Goal: Transaction & Acquisition: Obtain resource

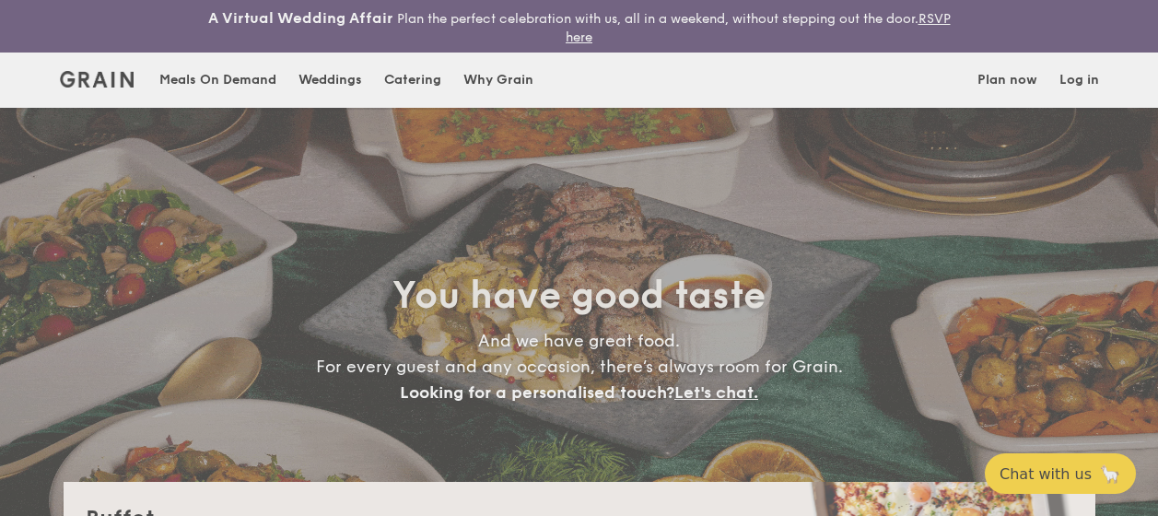
select select
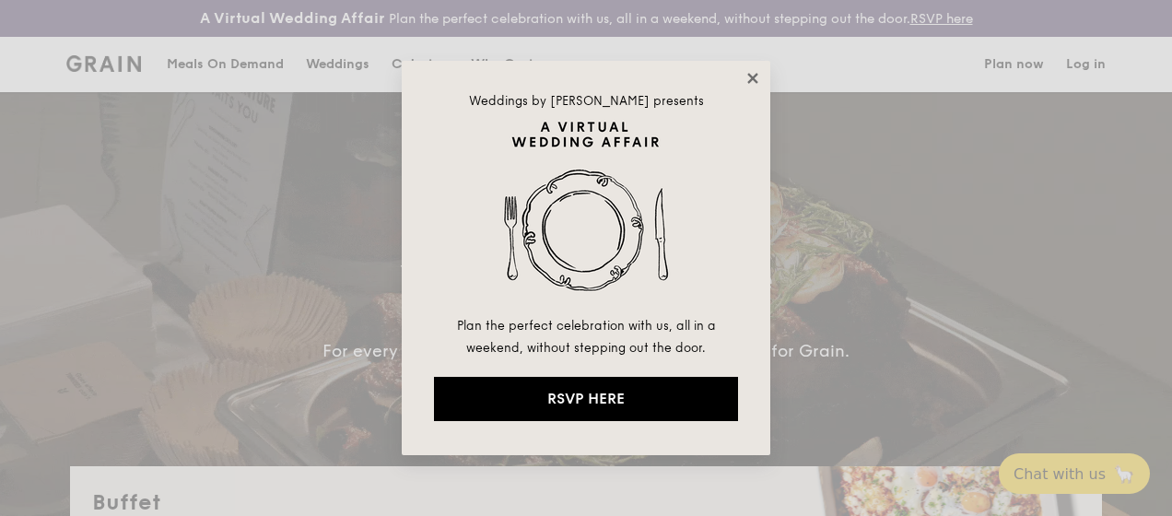
click at [756, 77] on icon at bounding box center [753, 78] width 17 height 17
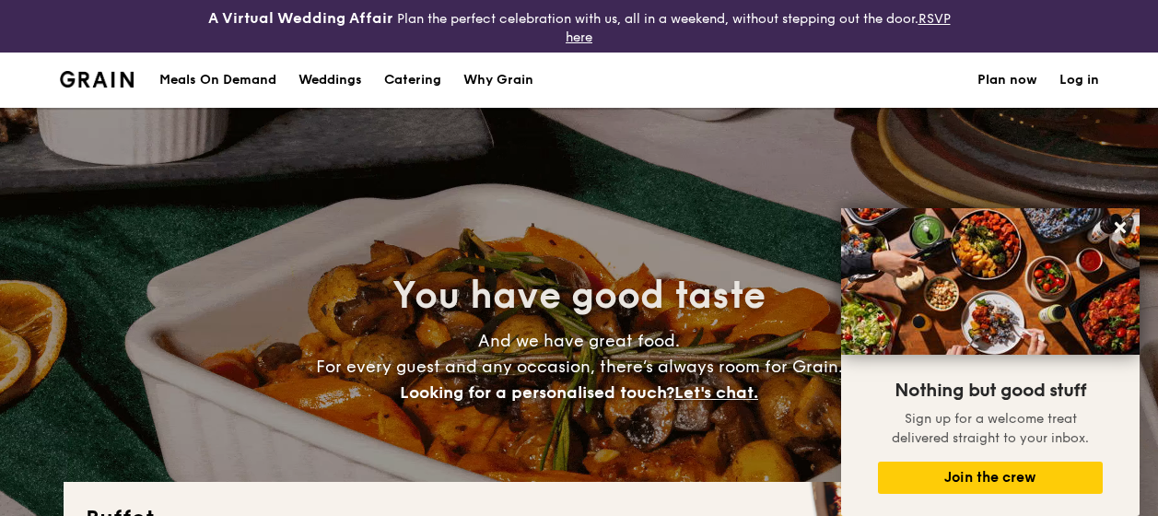
click at [245, 92] on div "Meals On Demand" at bounding box center [217, 80] width 117 height 55
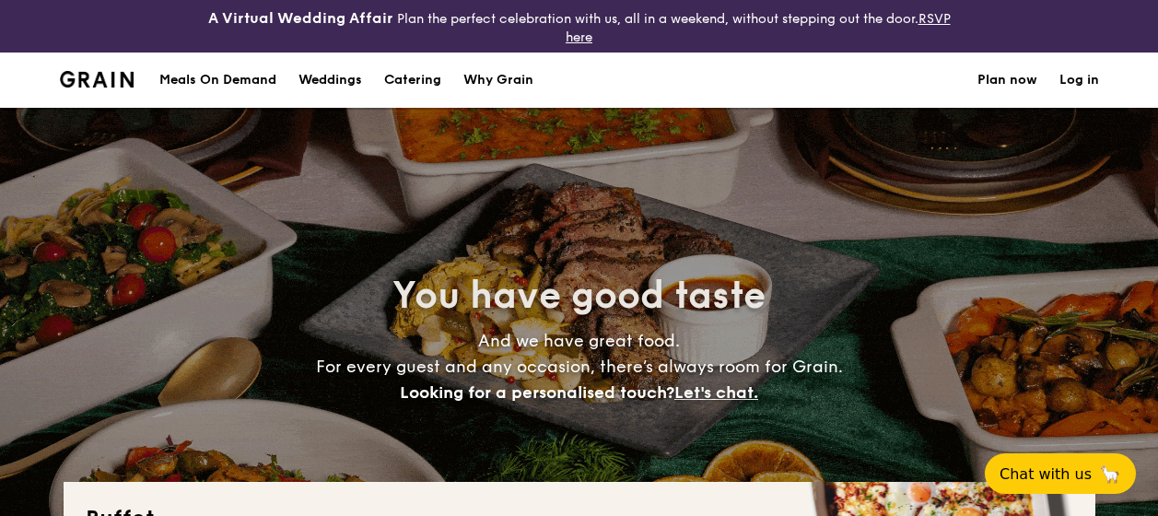
select select
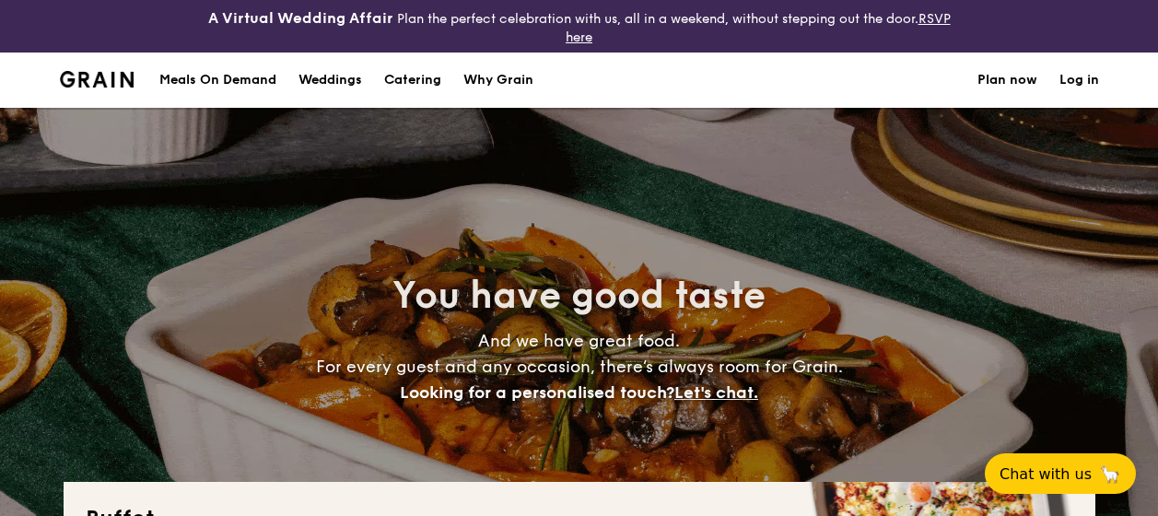
click at [417, 80] on h1 "Catering" at bounding box center [412, 80] width 57 height 55
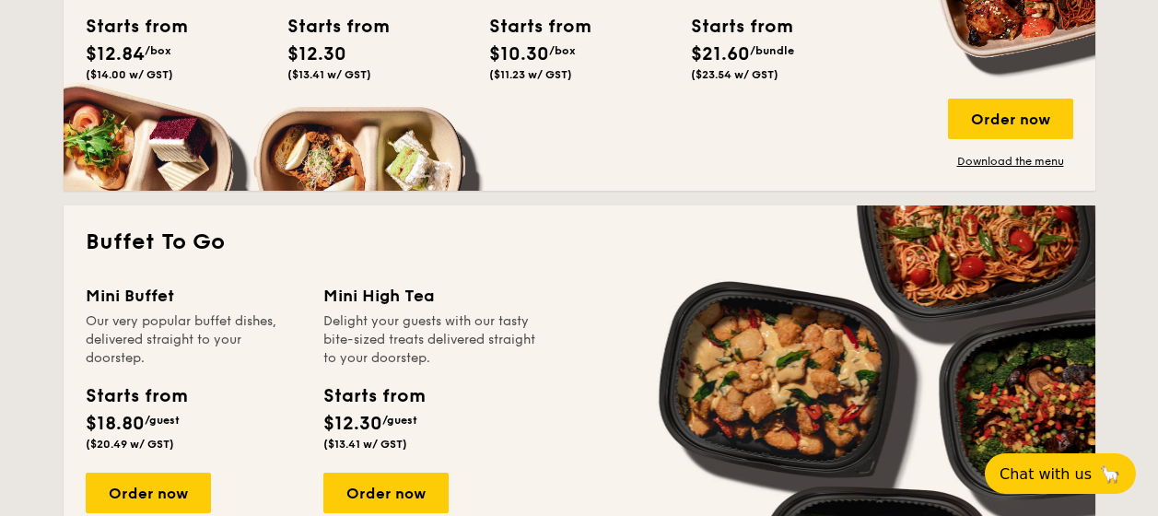
scroll to position [1106, 0]
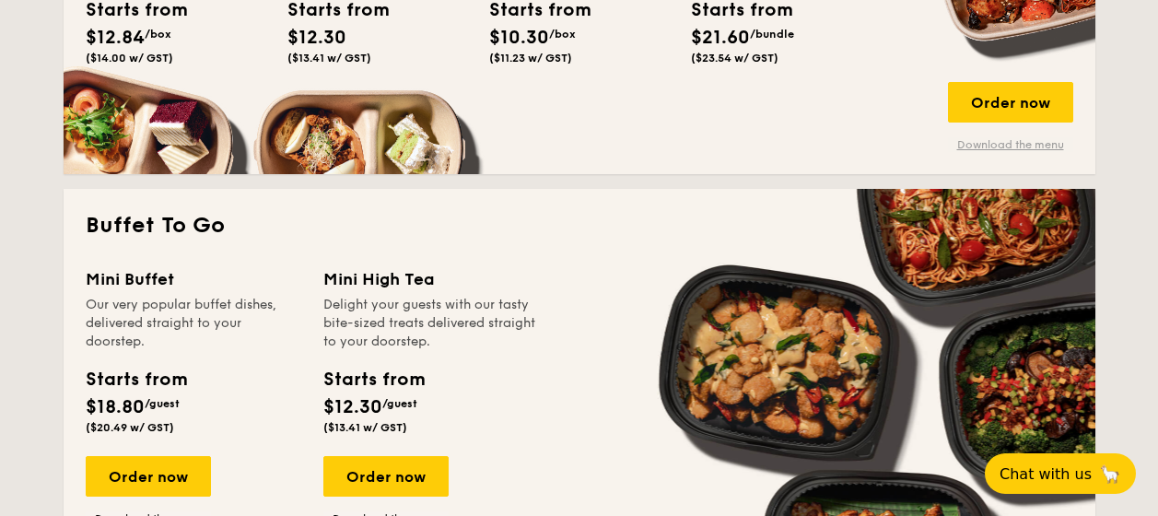
click at [1022, 138] on link "Download the menu" at bounding box center [1010, 144] width 125 height 15
